Goal: Communication & Community: Answer question/provide support

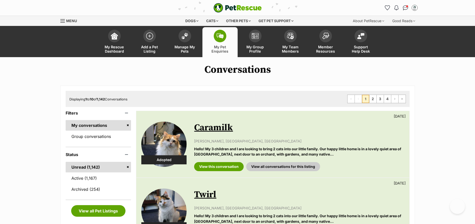
click at [87, 175] on link "Active (1,167)" at bounding box center [99, 178] width 66 height 11
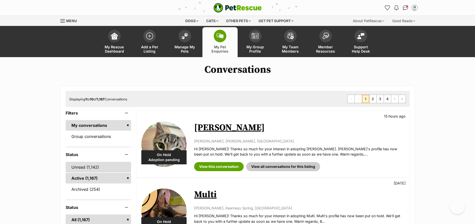
click at [85, 170] on link "Unread (1,142)" at bounding box center [99, 167] width 66 height 11
